Goal: Navigation & Orientation: Find specific page/section

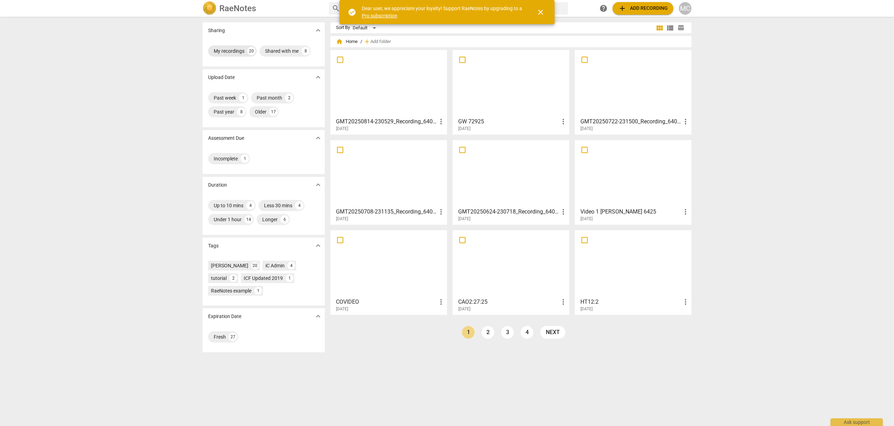
click at [225, 49] on div "My recordings" at bounding box center [229, 50] width 31 height 7
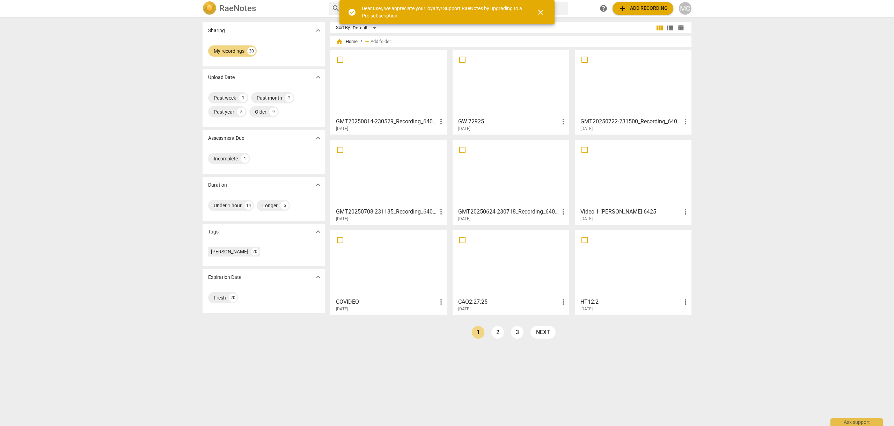
click at [685, 9] on div "MC" at bounding box center [685, 8] width 13 height 13
click at [279, 6] on div at bounding box center [447, 213] width 894 height 426
click at [335, 7] on span "search" at bounding box center [336, 8] width 8 height 8
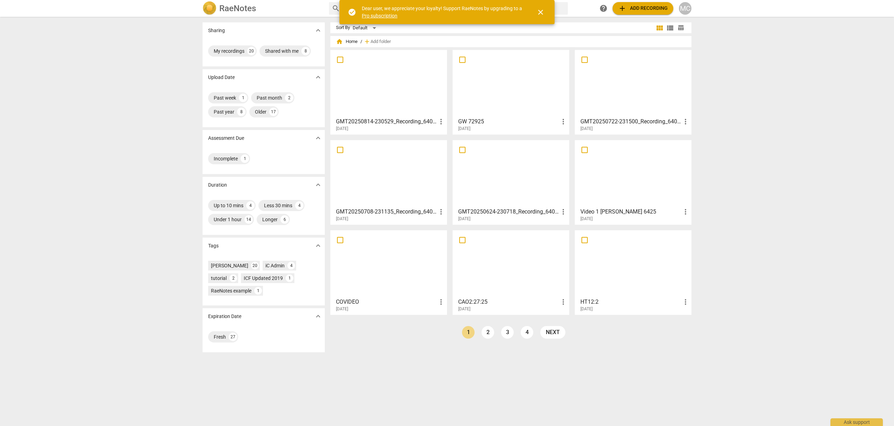
click at [541, 10] on span "close" at bounding box center [540, 12] width 8 height 8
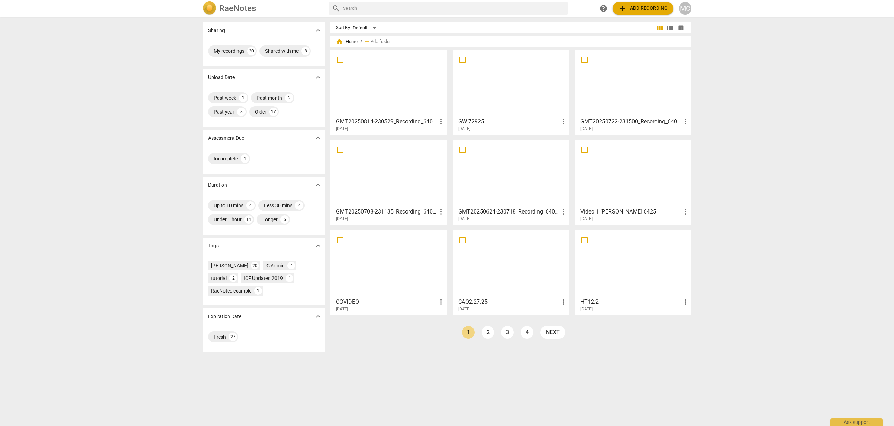
click at [667, 26] on span "view_list" at bounding box center [670, 28] width 8 height 8
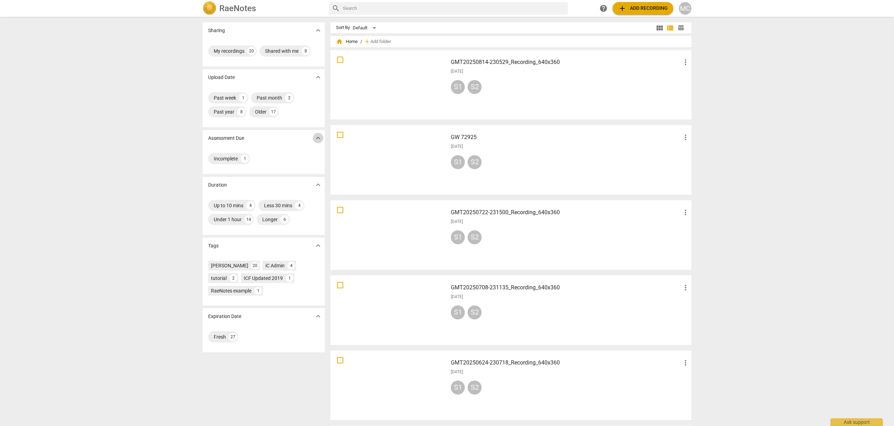
click at [315, 137] on span "expand_more" at bounding box center [318, 138] width 8 height 8
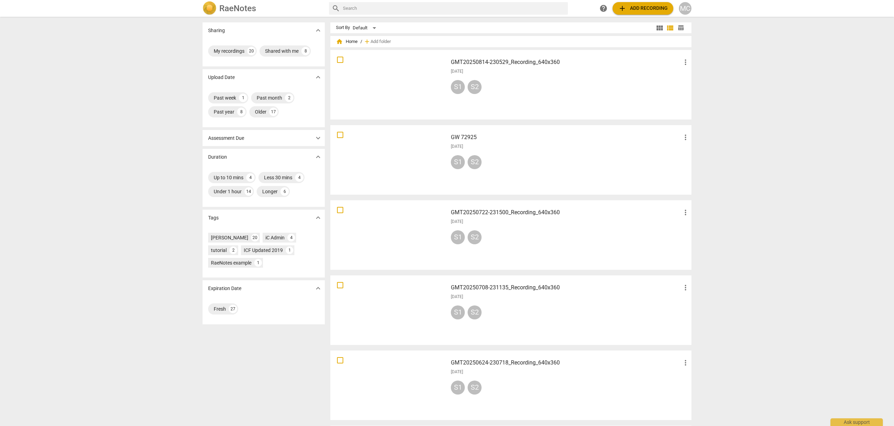
click at [659, 26] on span "view_module" at bounding box center [659, 28] width 8 height 8
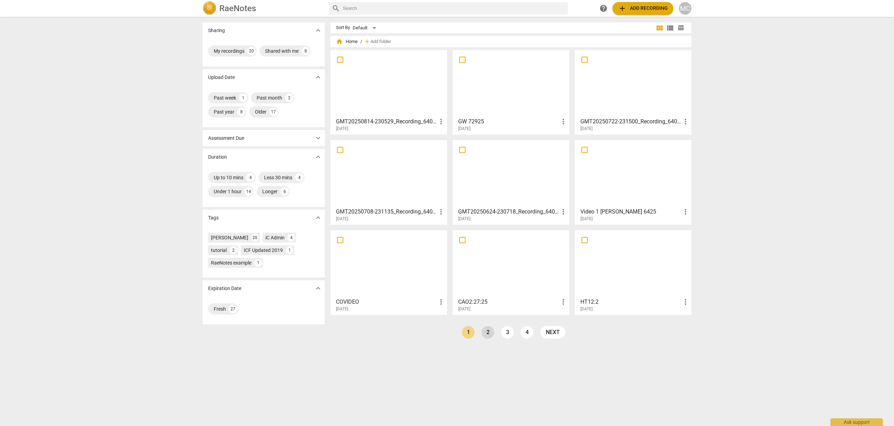
click at [488, 332] on link "2" at bounding box center [488, 332] width 13 height 13
click at [484, 332] on link "1" at bounding box center [484, 332] width 13 height 13
click at [270, 96] on div "Past month" at bounding box center [269, 97] width 25 height 7
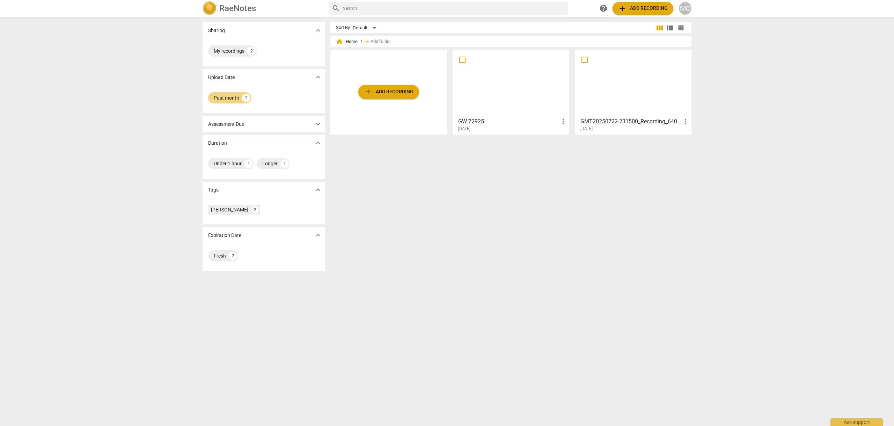
click at [237, 123] on p "Assessment Due" at bounding box center [226, 123] width 36 height 7
click at [317, 123] on span "expand_more" at bounding box center [318, 124] width 8 height 8
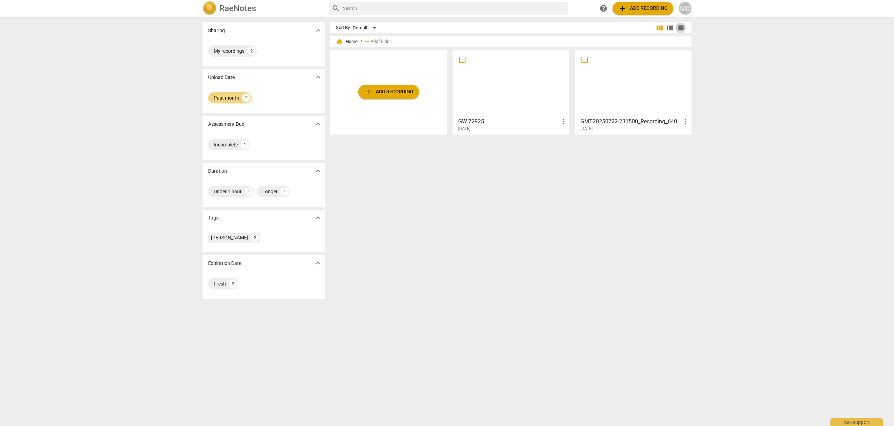
click at [679, 26] on span "table_chart" at bounding box center [680, 27] width 7 height 7
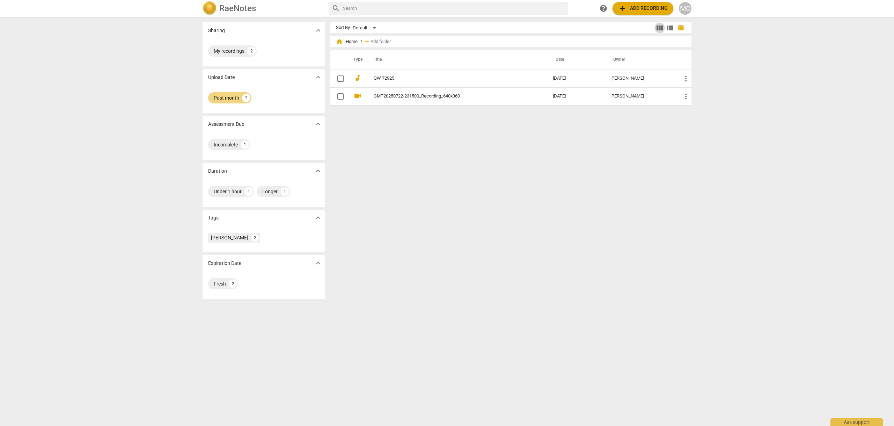
click at [657, 27] on span "view_module" at bounding box center [659, 28] width 8 height 8
